Goal: Information Seeking & Learning: Check status

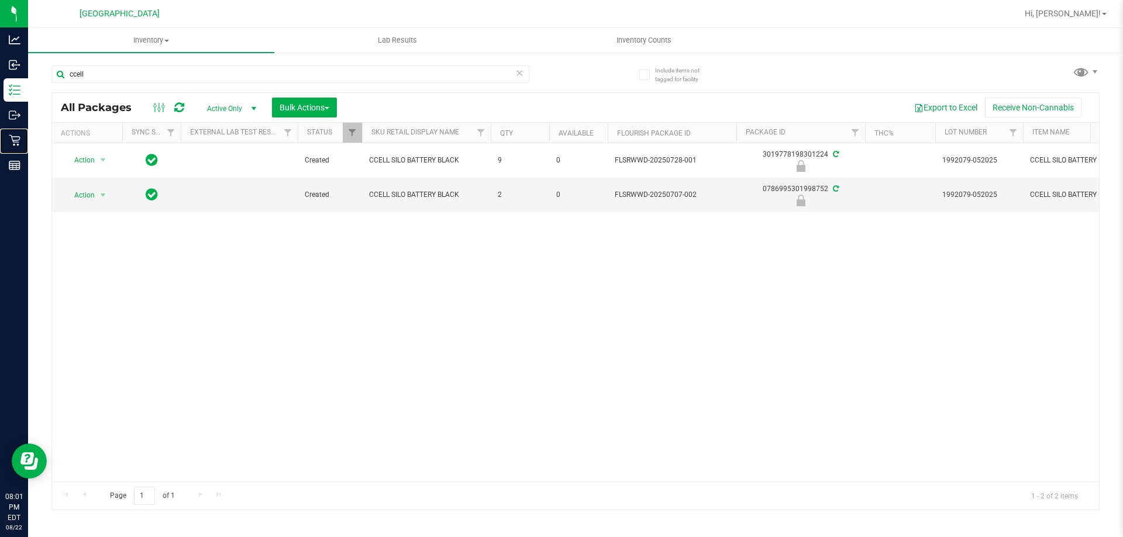
click at [0, 0] on p "Retail" at bounding box center [0, 0] width 0 height 0
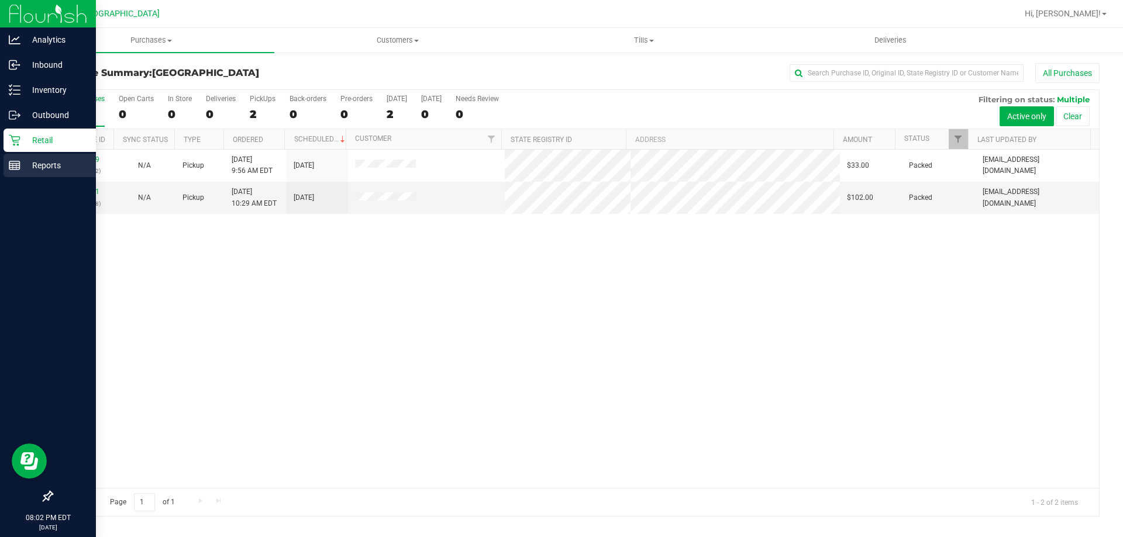
click at [19, 165] on line at bounding box center [14, 165] width 11 height 0
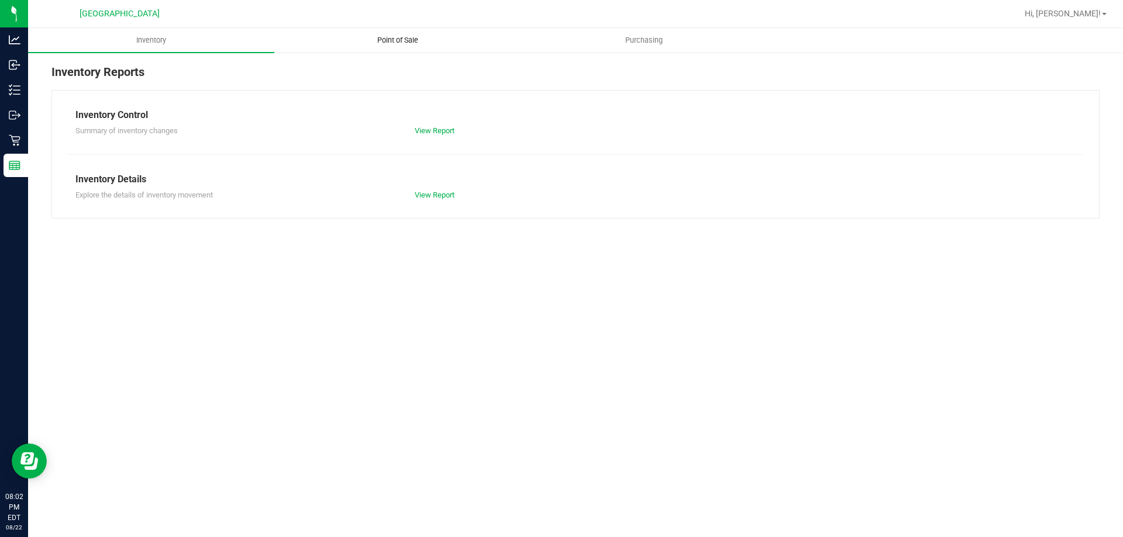
click at [409, 38] on span "Point of Sale" at bounding box center [397, 40] width 73 height 11
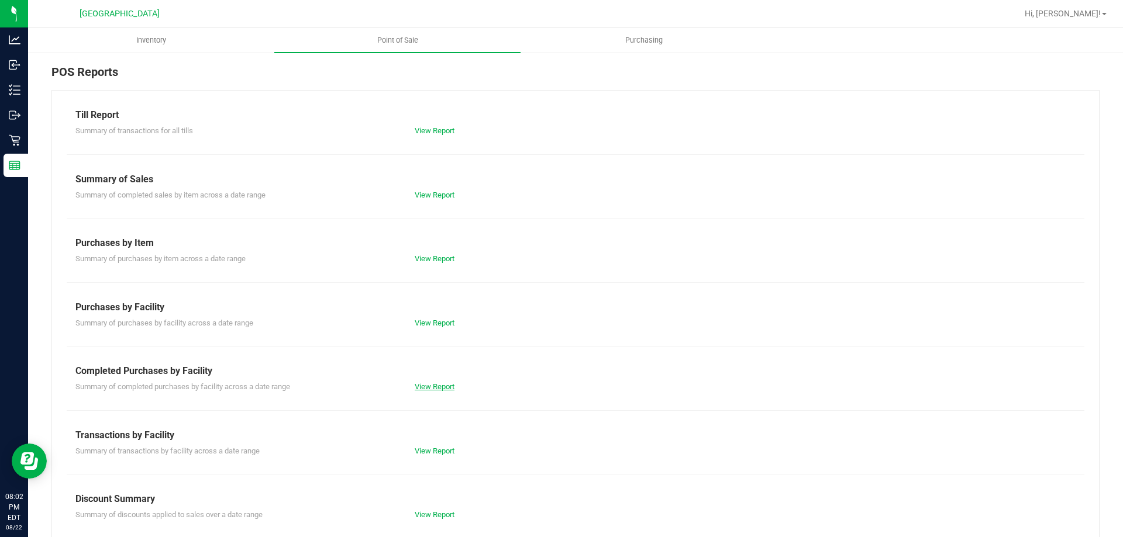
click at [432, 391] on link "View Report" at bounding box center [435, 386] width 40 height 9
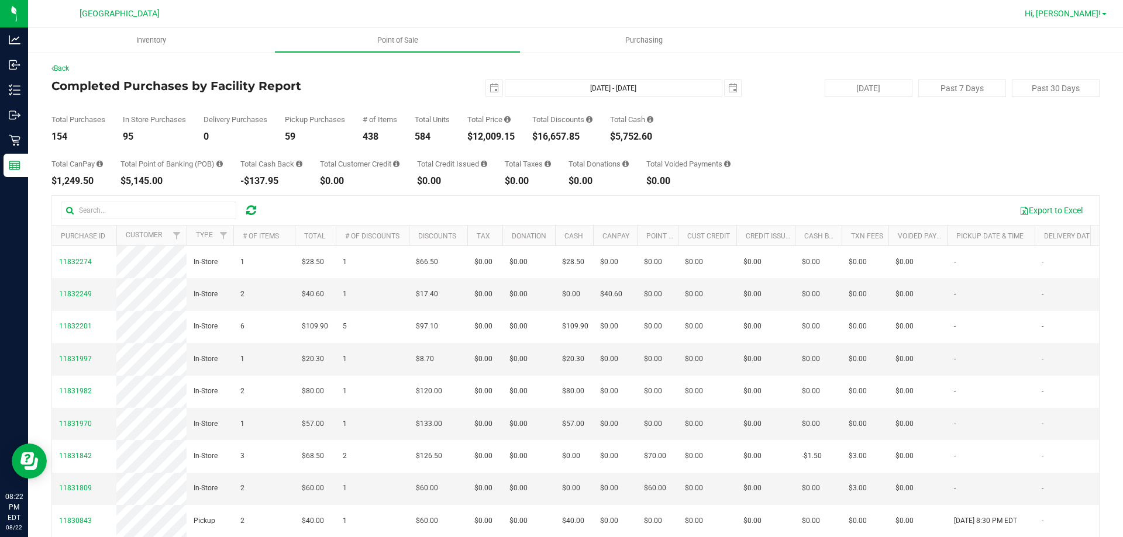
click at [1075, 15] on span "Hi, [PERSON_NAME]!" at bounding box center [1062, 13] width 76 height 9
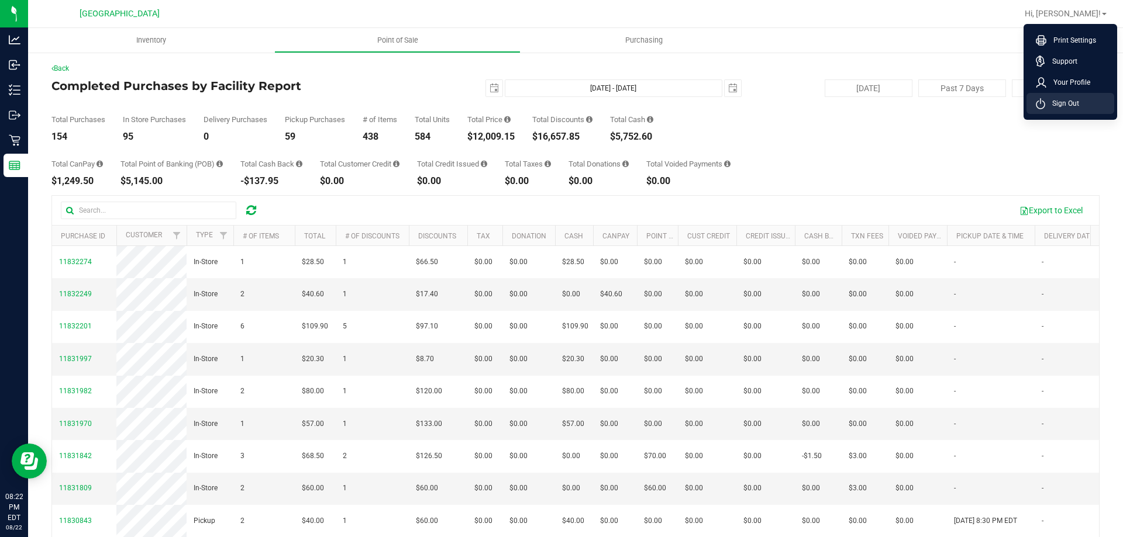
click at [1057, 102] on span "Sign Out" at bounding box center [1062, 104] width 34 height 12
